Goal: Task Accomplishment & Management: Complete application form

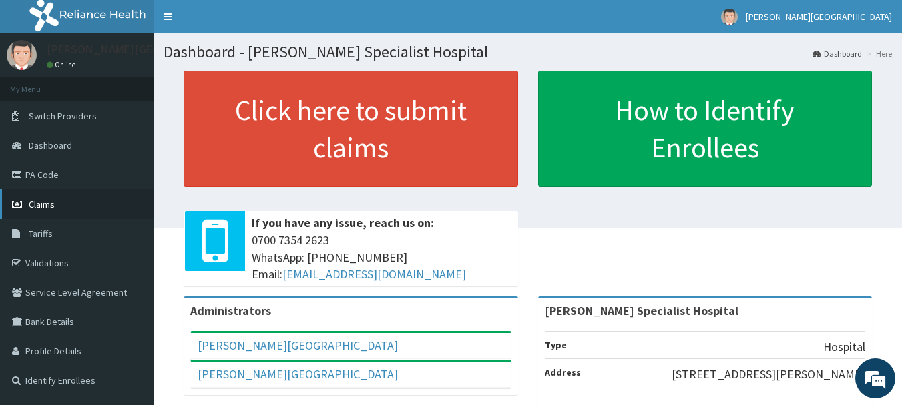
click at [47, 199] on span "Claims" at bounding box center [42, 204] width 26 height 12
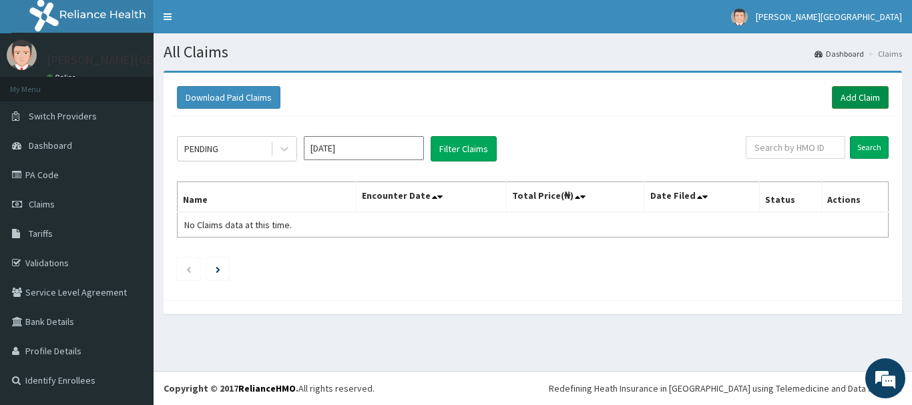
click at [856, 96] on link "Add Claim" at bounding box center [860, 97] width 57 height 23
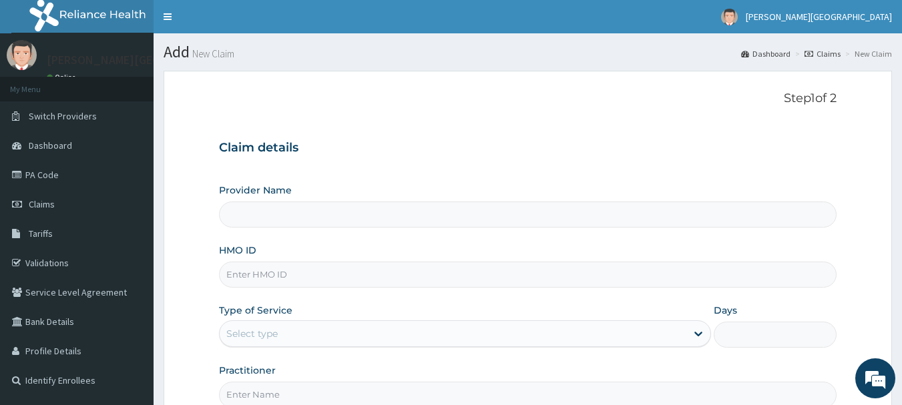
type input "Eli Johnson Specialist Hospital"
click at [269, 284] on input "HMO ID" at bounding box center [528, 275] width 618 height 26
type input "s"
type input "SWG/10192/D"
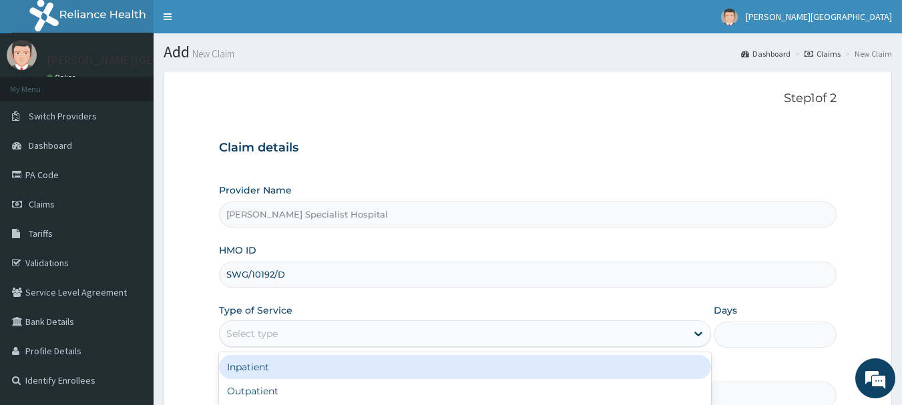
click at [264, 333] on div "Select type" at bounding box center [251, 333] width 51 height 13
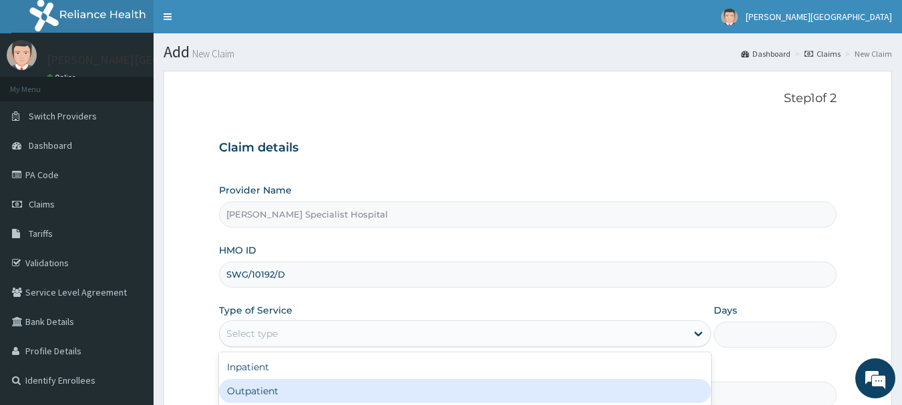
click at [251, 397] on div "Outpatient" at bounding box center [465, 391] width 492 height 24
type input "1"
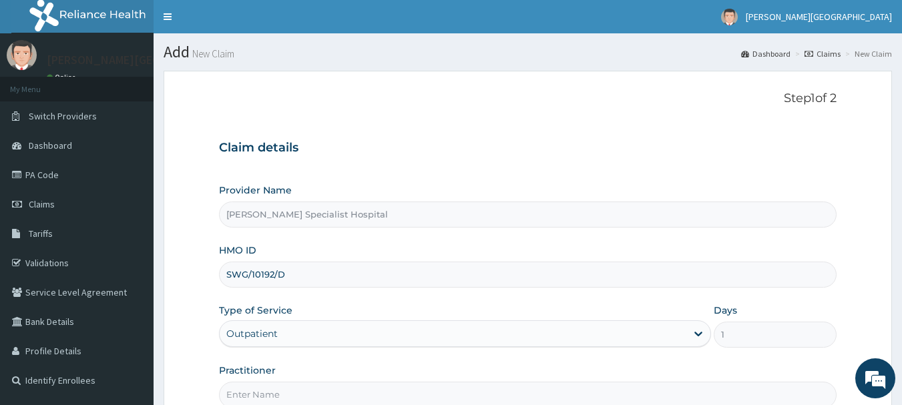
click at [274, 395] on input "Practitioner" at bounding box center [528, 395] width 618 height 26
type input "D"
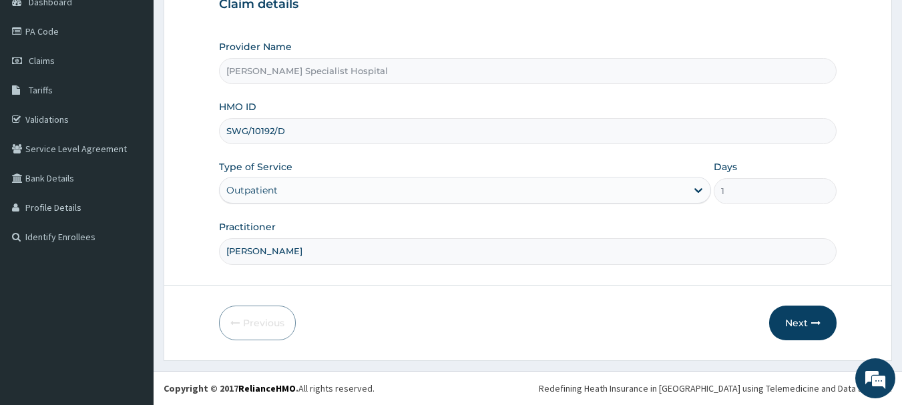
scroll to position [135, 0]
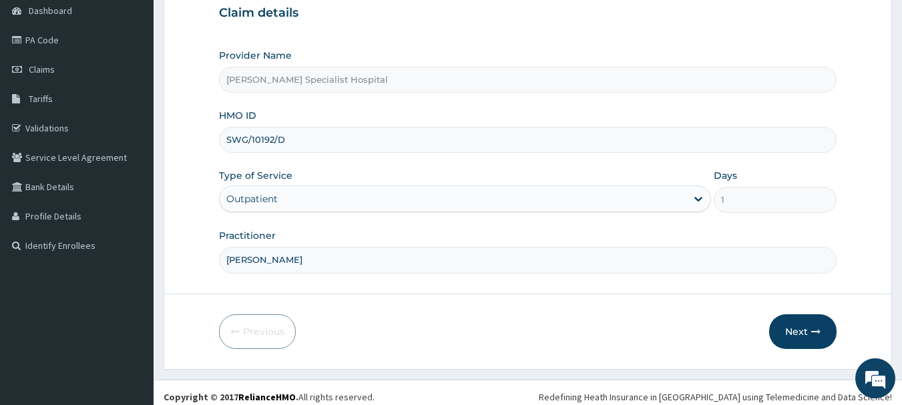
type input "DR.BLESSING"
click at [796, 331] on button "Next" at bounding box center [802, 332] width 67 height 35
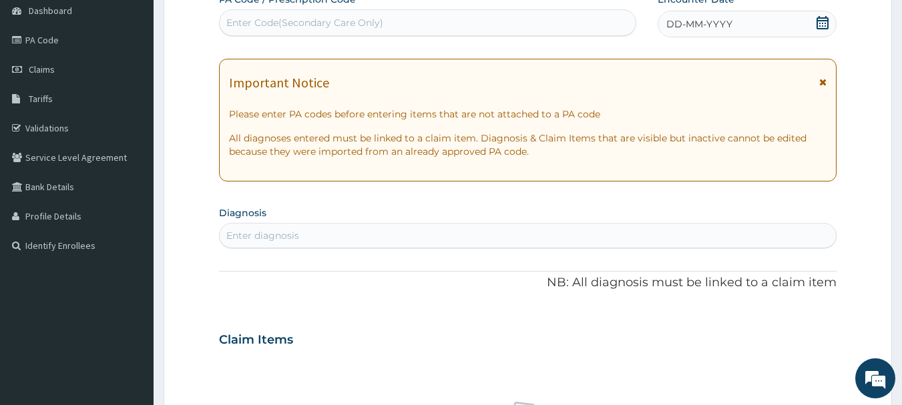
click at [263, 238] on div "Enter diagnosis" at bounding box center [262, 235] width 73 height 13
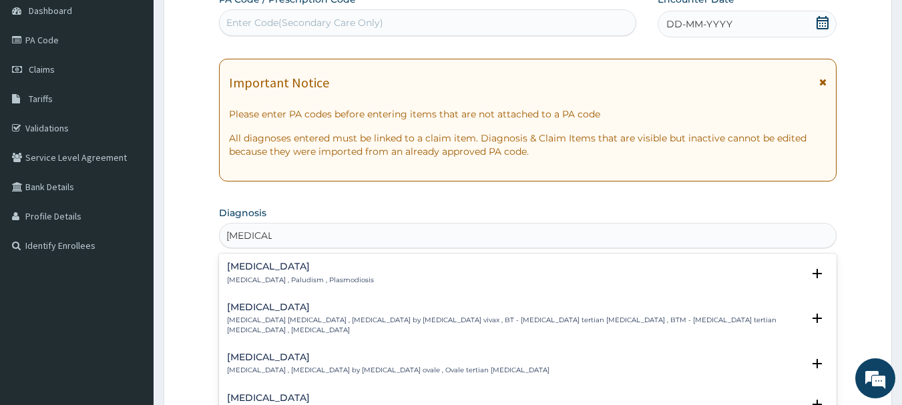
click at [243, 268] on h4 "Malaria" at bounding box center [300, 267] width 147 height 10
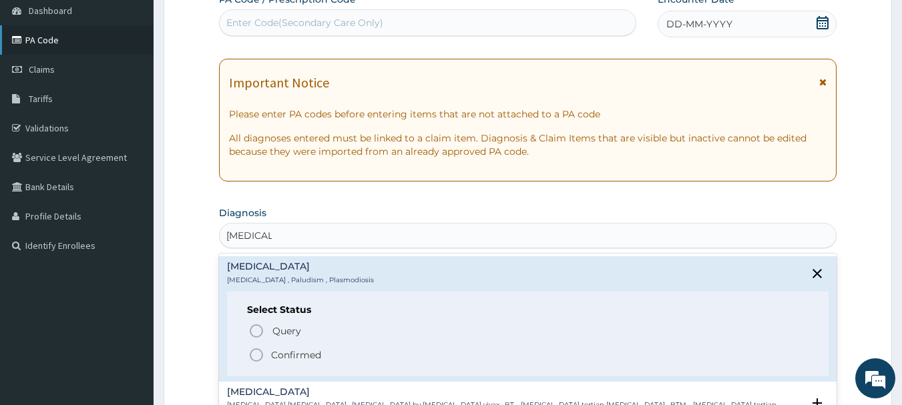
type input "MALARIA"
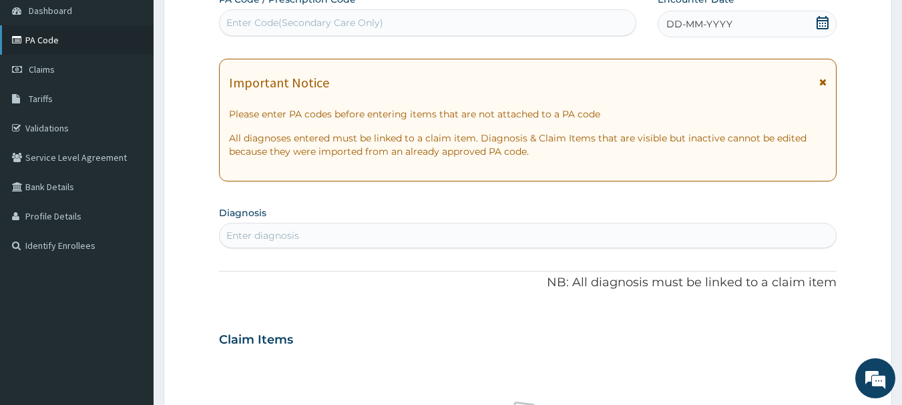
click at [45, 42] on link "PA Code" at bounding box center [77, 39] width 154 height 29
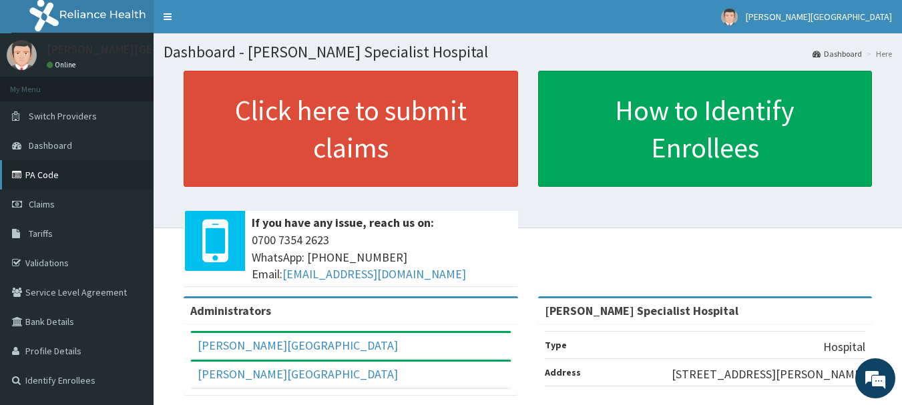
click at [47, 174] on link "PA Code" at bounding box center [77, 174] width 154 height 29
